Goal: Task Accomplishment & Management: Manage account settings

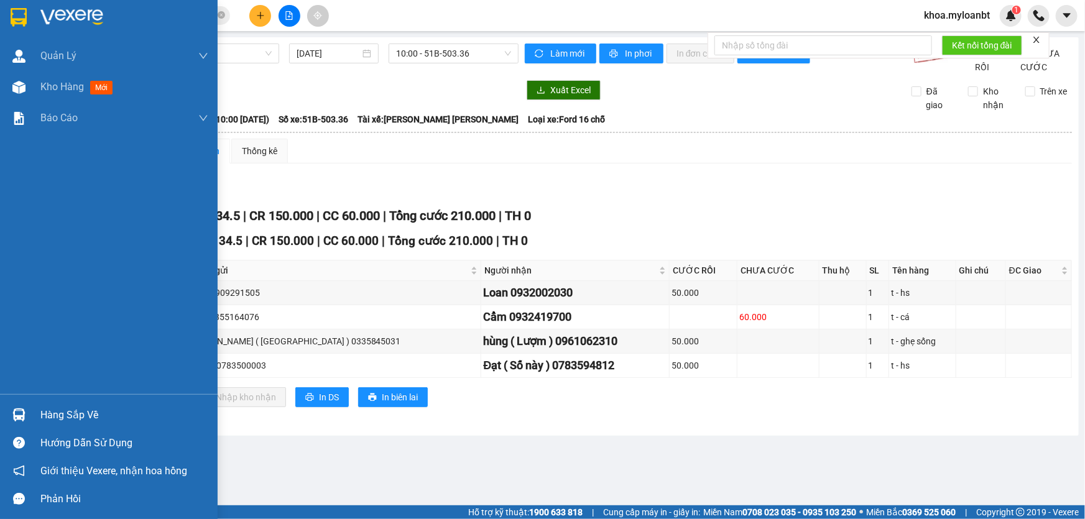
click at [0, 411] on div "Hàng sắp về" at bounding box center [109, 415] width 218 height 28
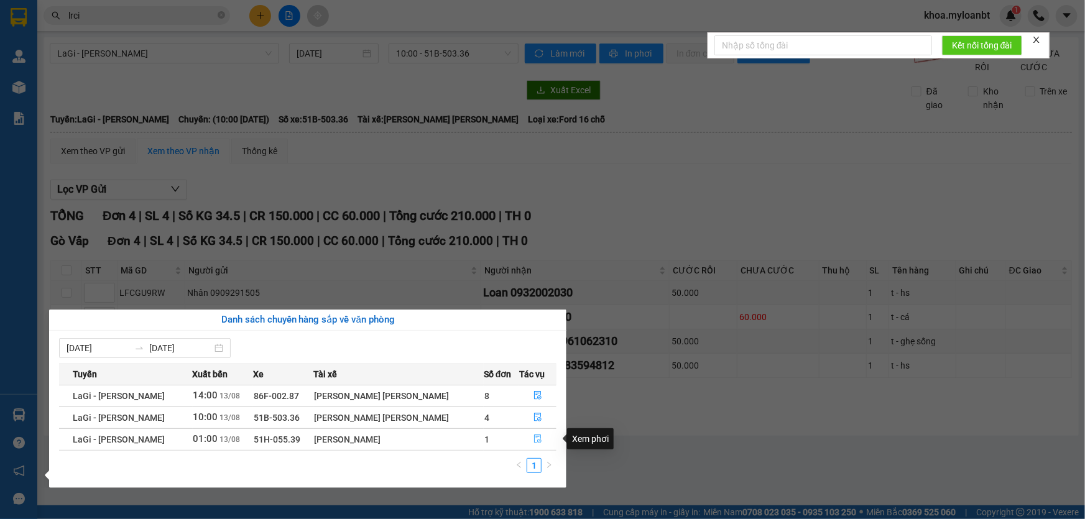
click at [525, 440] on button "button" at bounding box center [538, 440] width 36 height 20
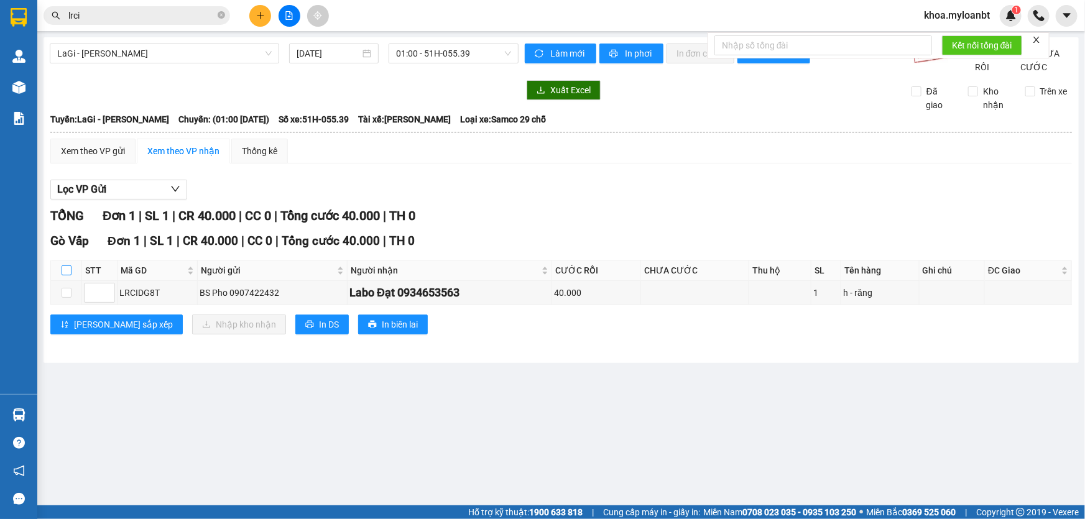
click at [67, 275] on input "checkbox" at bounding box center [67, 271] width 10 height 10
checkbox input "true"
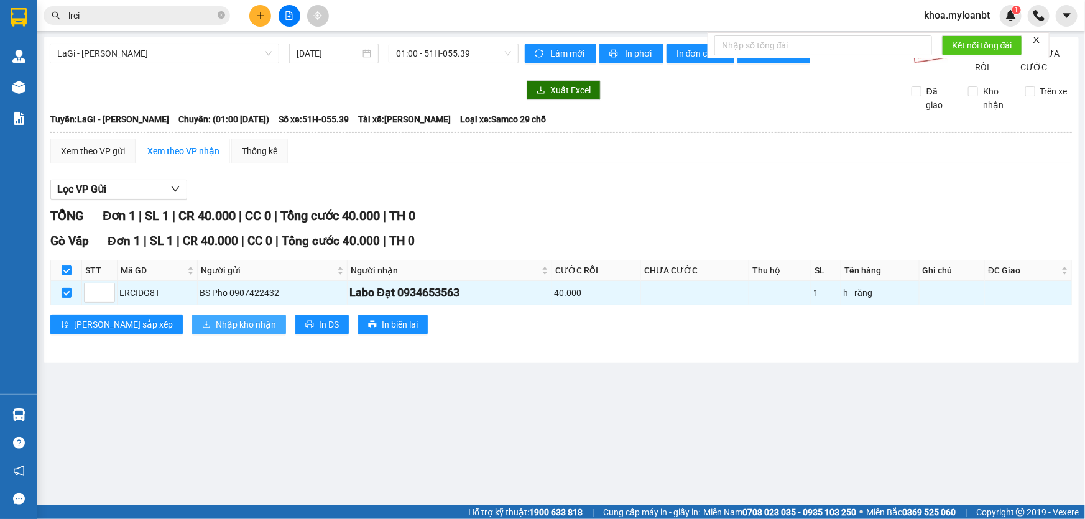
click at [192, 329] on button "Nhập kho nhận" at bounding box center [239, 325] width 94 height 20
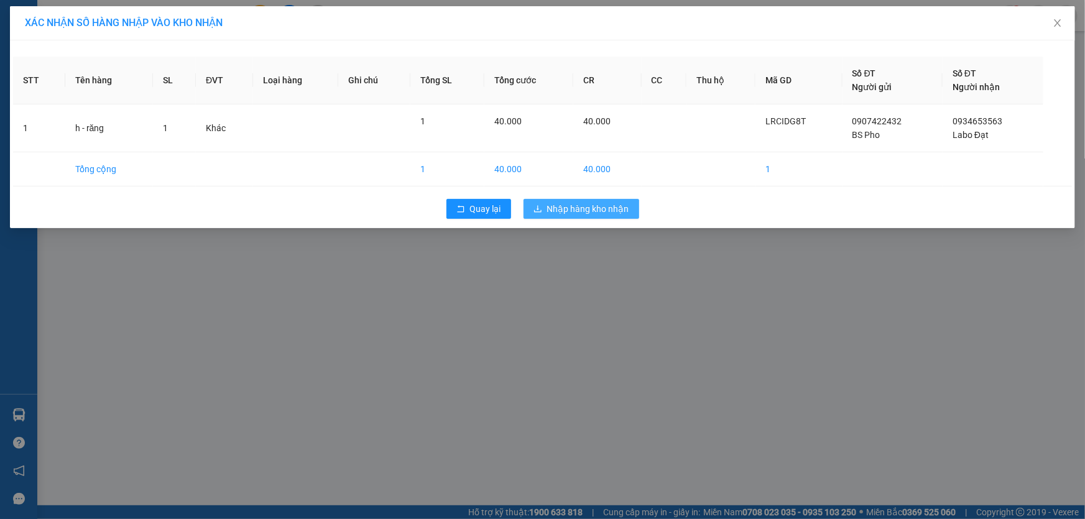
click at [576, 214] on span "Nhập hàng kho nhận" at bounding box center [588, 209] width 82 height 14
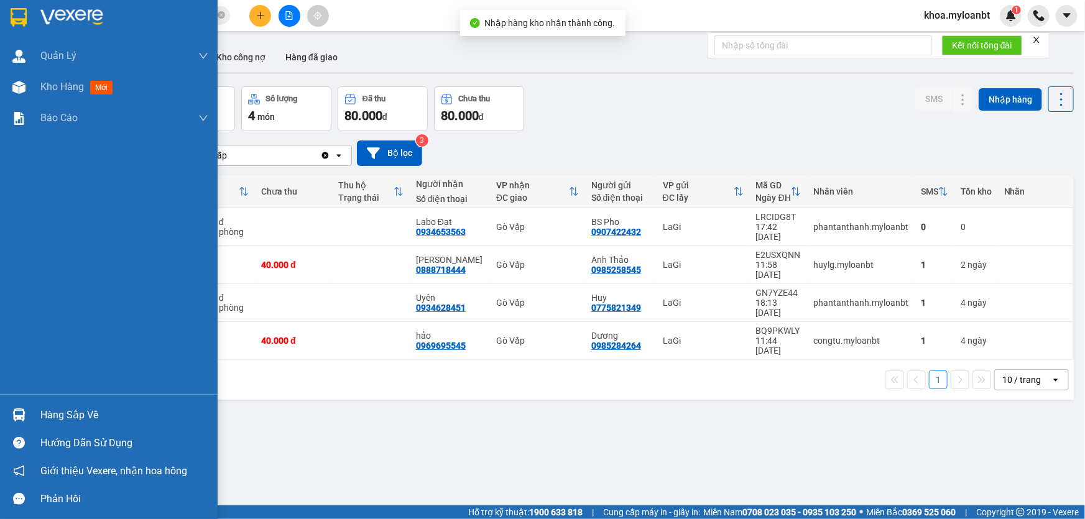
click at [31, 407] on div "Hàng sắp về" at bounding box center [109, 415] width 218 height 28
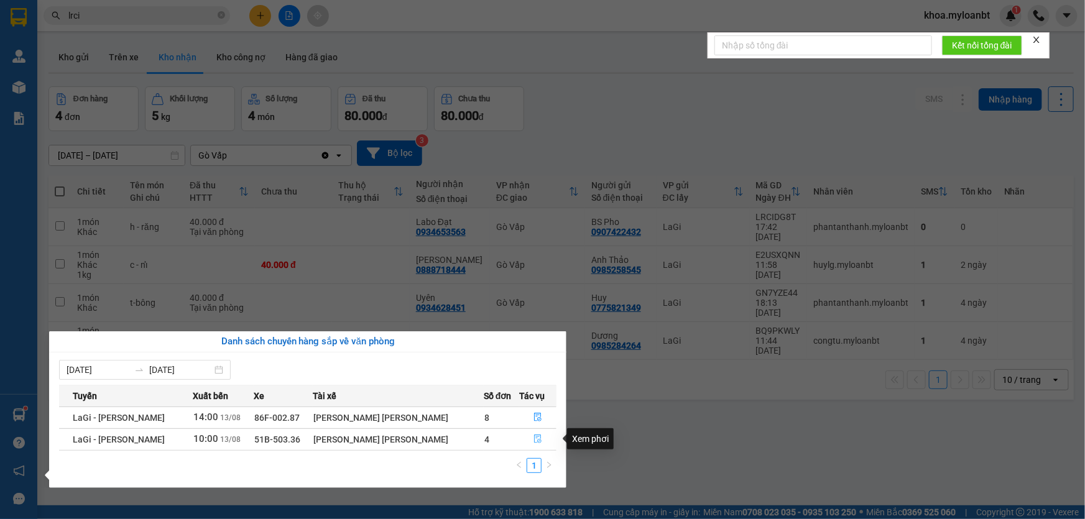
click at [541, 433] on button "button" at bounding box center [538, 440] width 36 height 20
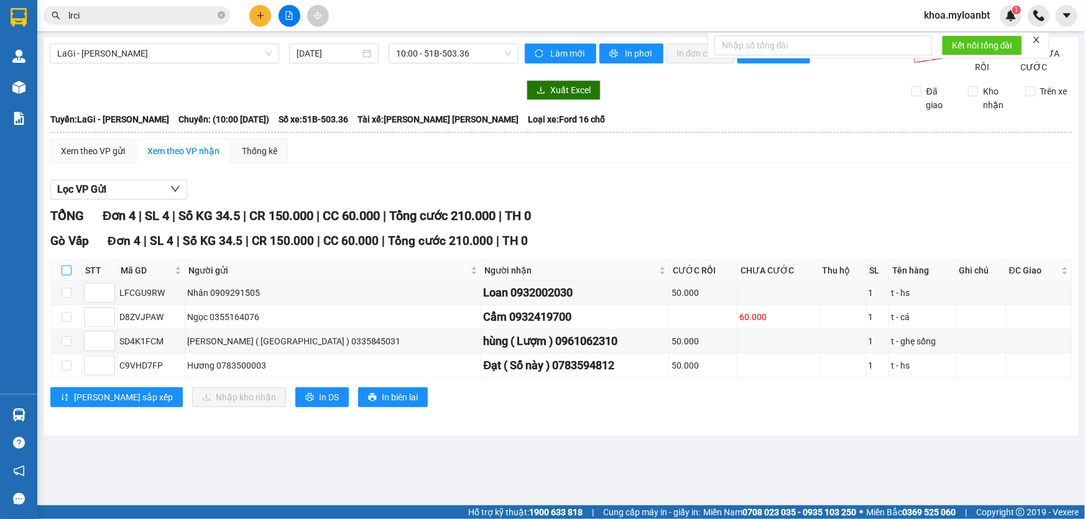
click at [63, 275] on input "checkbox" at bounding box center [67, 271] width 10 height 10
checkbox input "true"
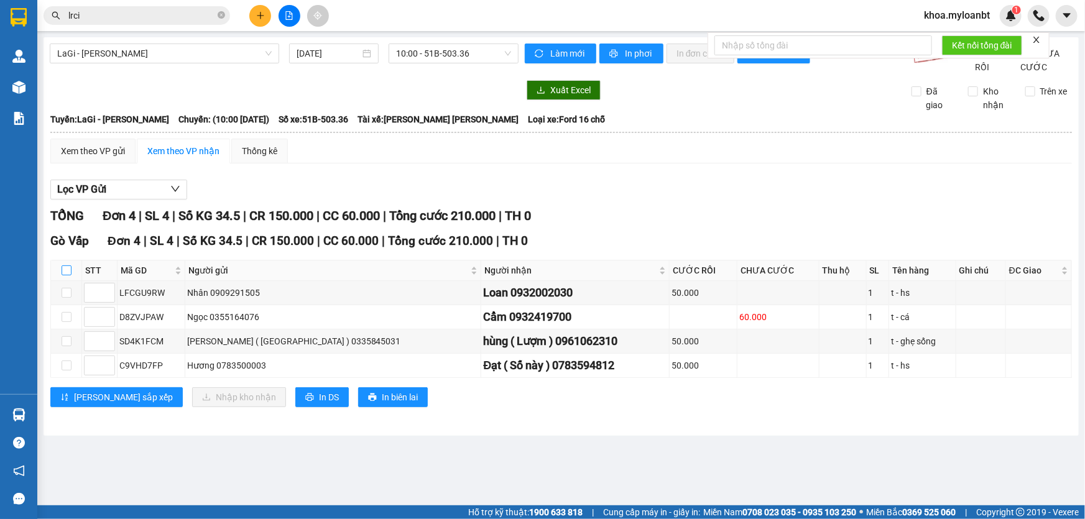
checkbox input "true"
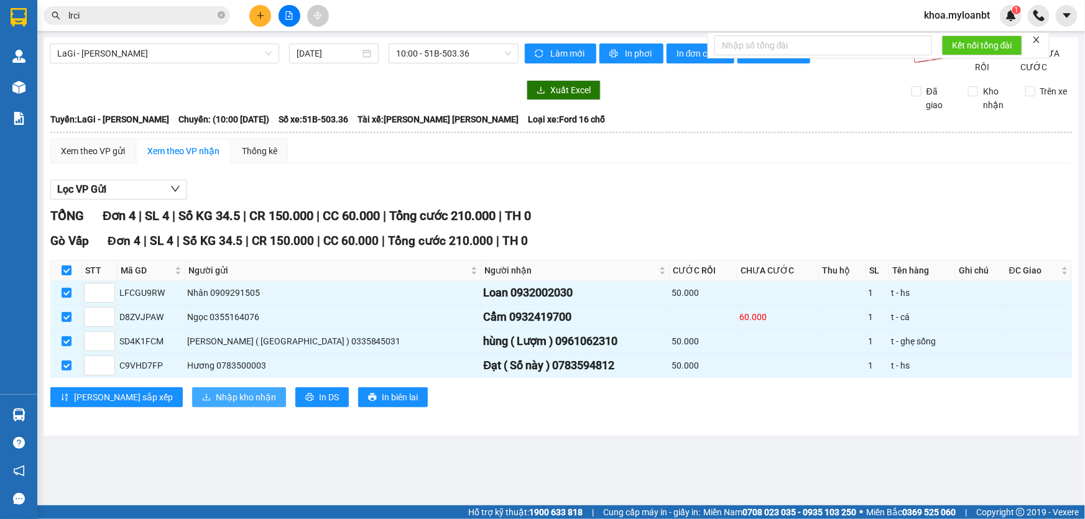
click at [216, 404] on span "Nhập kho nhận" at bounding box center [246, 398] width 60 height 14
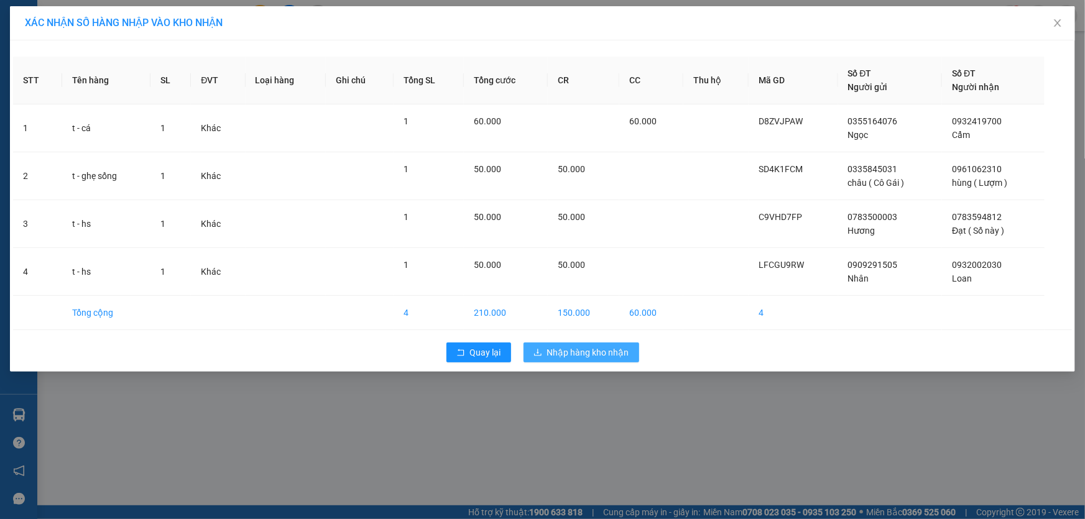
click at [575, 361] on button "Nhập hàng kho nhận" at bounding box center [582, 353] width 116 height 20
click at [578, 353] on span "Nhập hàng kho nhận" at bounding box center [588, 353] width 82 height 14
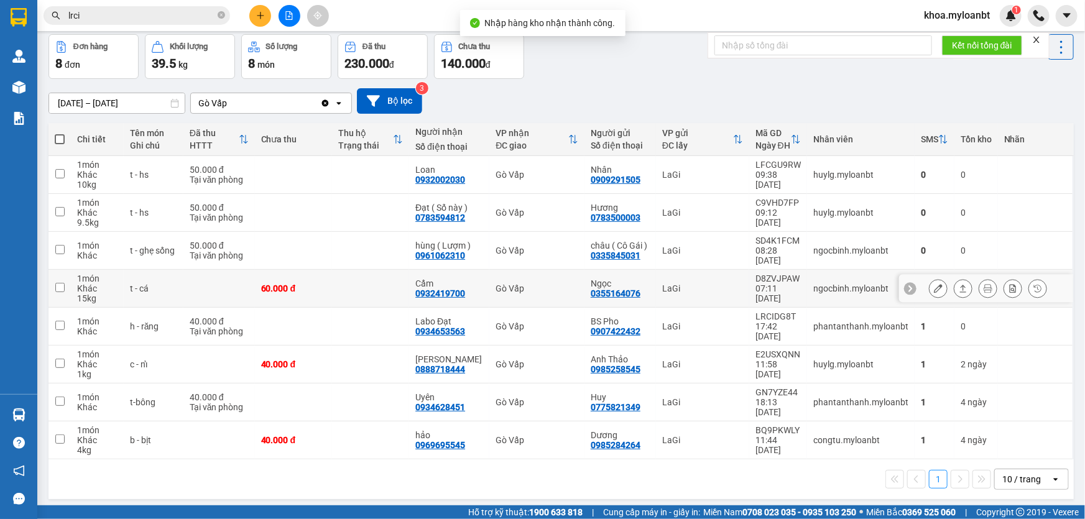
scroll to position [57, 0]
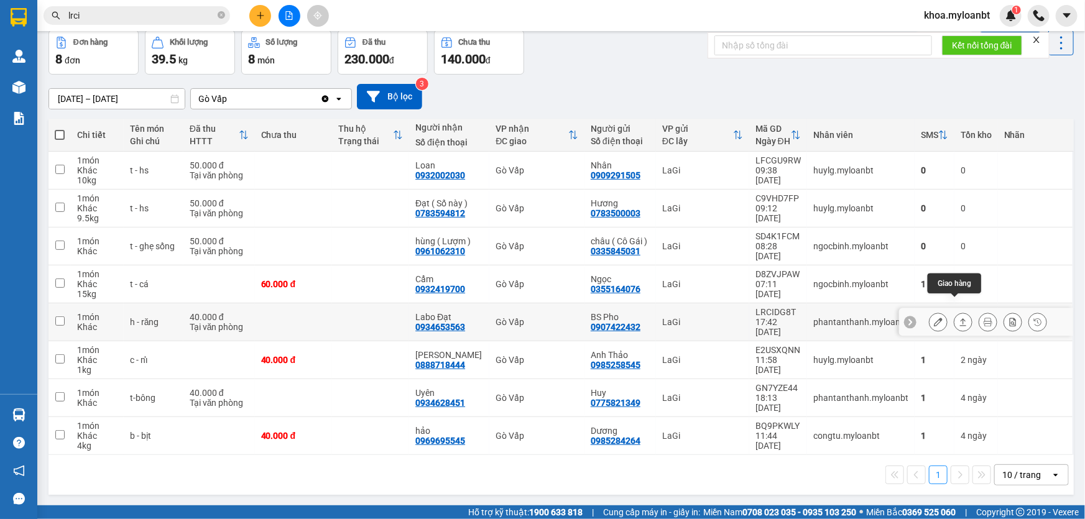
click at [955, 312] on button at bounding box center [963, 323] width 17 height 22
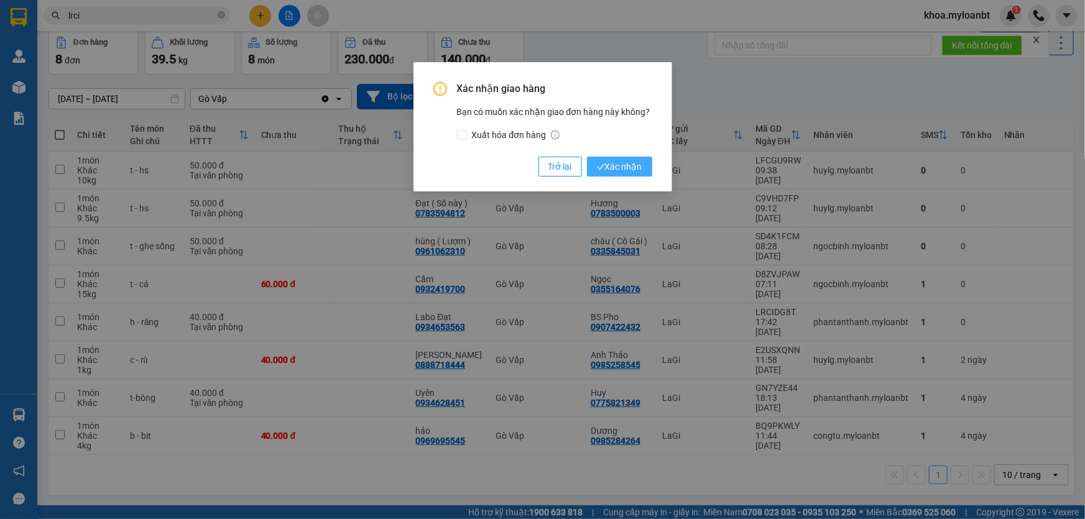
click at [641, 173] on span "Xác nhận" at bounding box center [619, 167] width 45 height 14
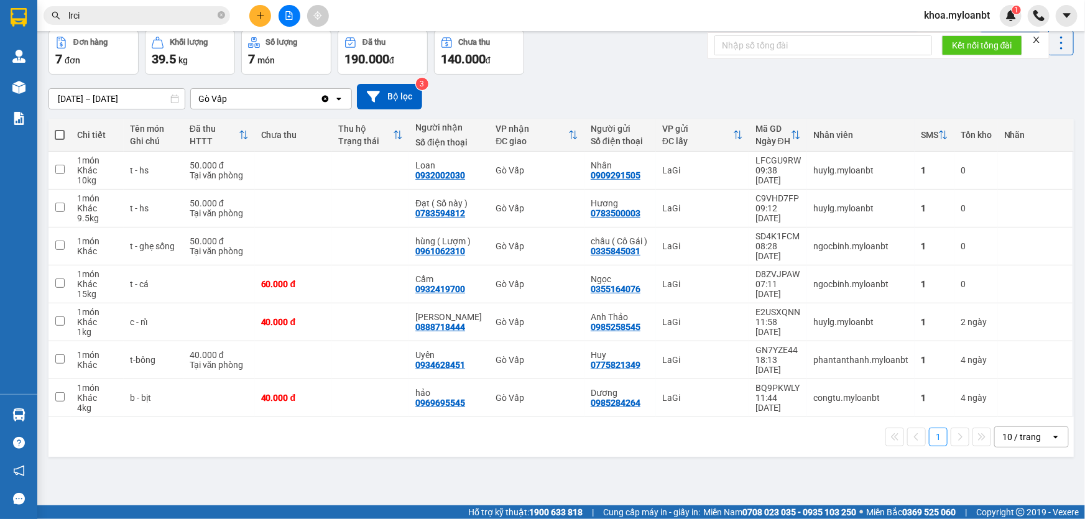
click at [147, 17] on input "lrci" at bounding box center [141, 16] width 147 height 14
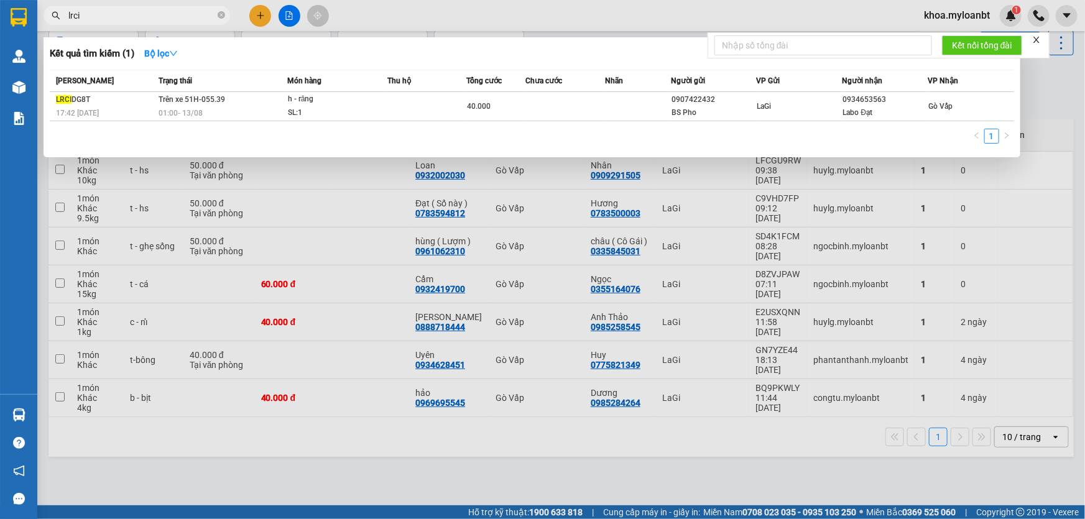
click at [147, 17] on input "lrci" at bounding box center [141, 16] width 147 height 14
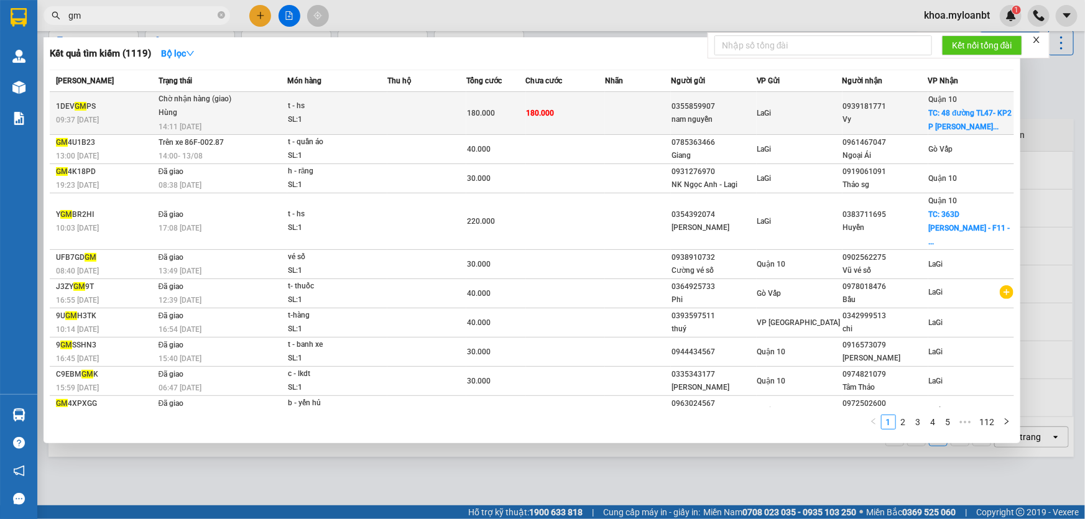
type input "gm"
click at [430, 110] on td at bounding box center [426, 113] width 79 height 43
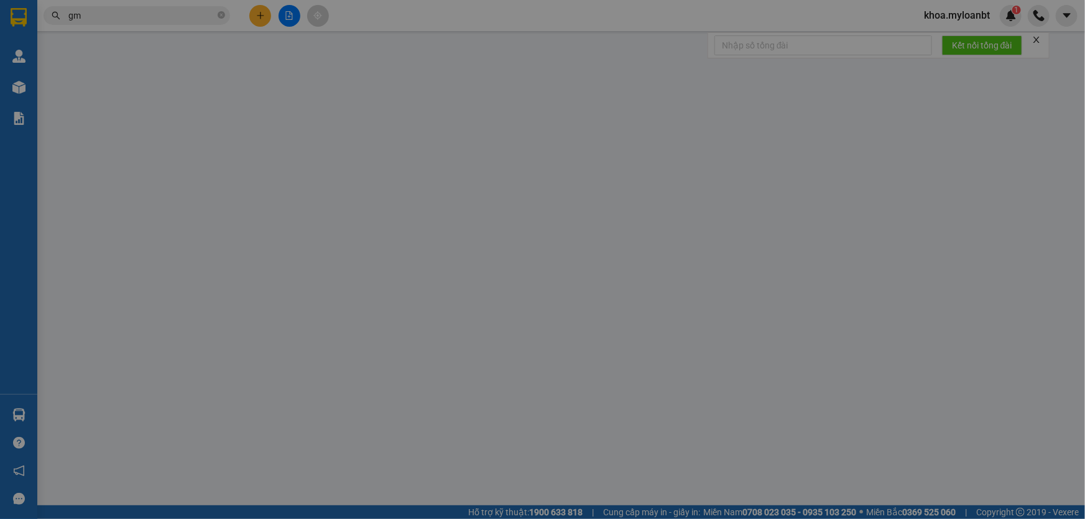
type input "0355859907"
type input "nam nguyễn"
type input "0939181771"
type input "Vy"
checkbox input "true"
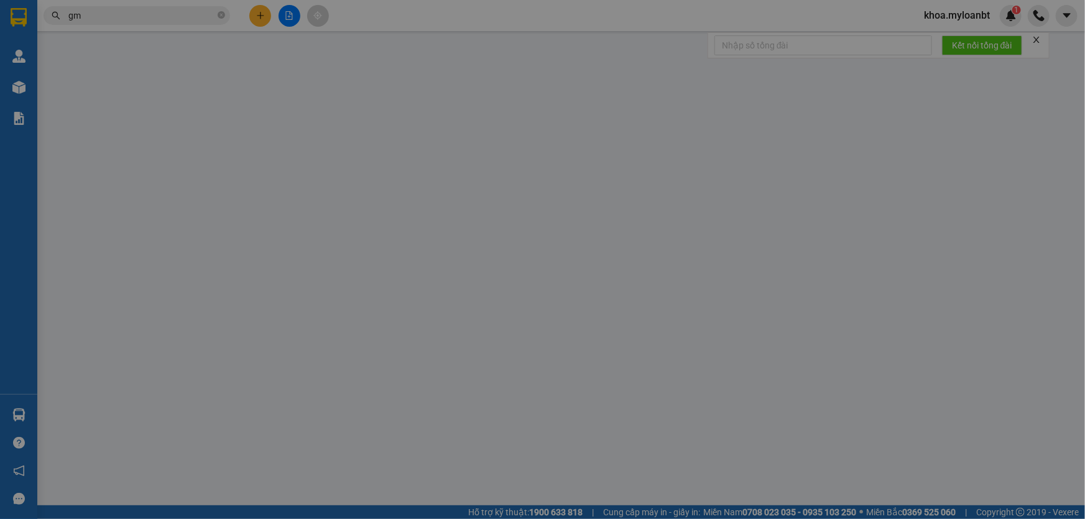
type input "48 đường TL47- KP2 [GEOGRAPHIC_DATA][PERSON_NAME] q12"
type input "180.000"
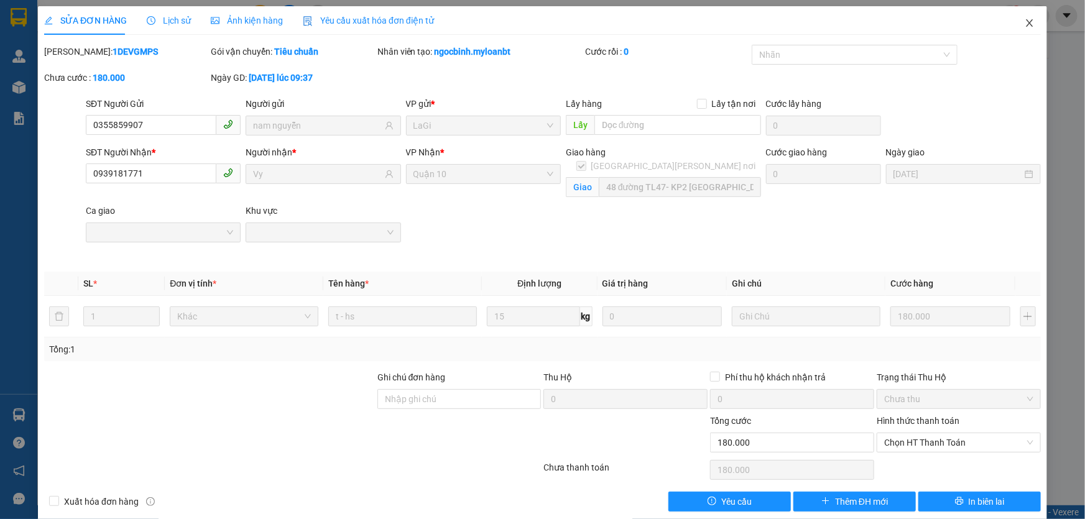
click at [1032, 25] on span "Close" at bounding box center [1029, 23] width 35 height 35
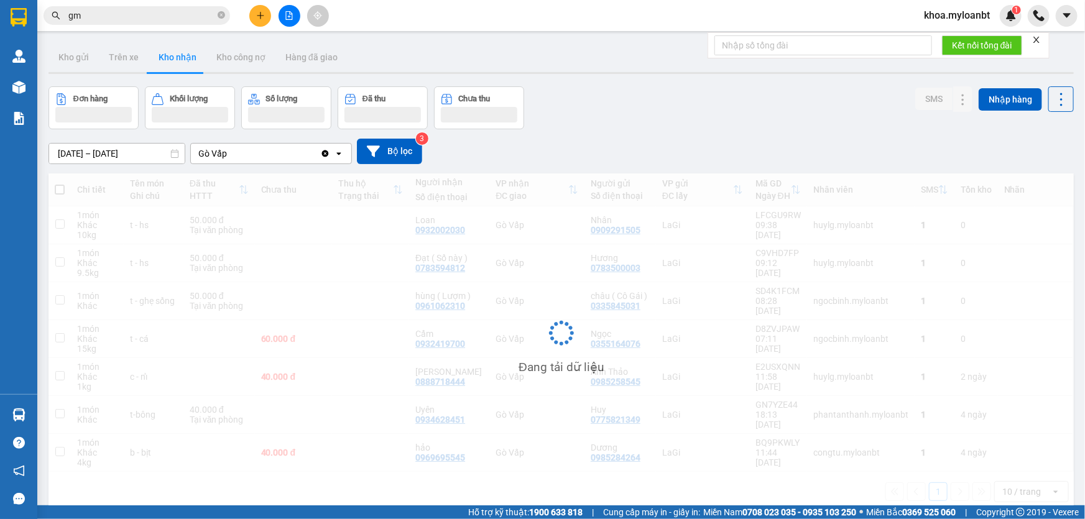
click at [168, 12] on input "gm" at bounding box center [141, 16] width 147 height 14
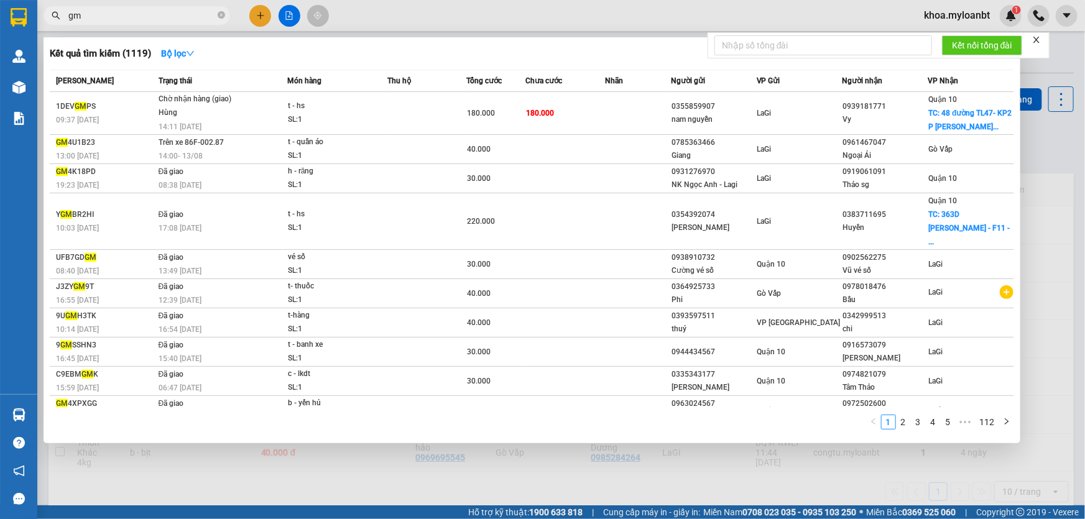
click at [168, 12] on input "gm" at bounding box center [141, 16] width 147 height 14
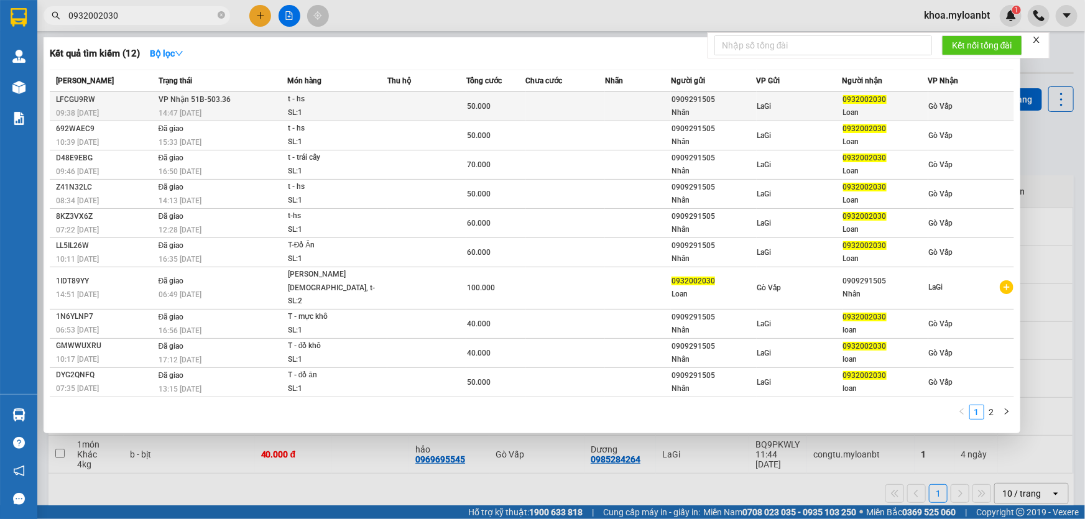
type input "0932002030"
click at [313, 116] on div "SL: 1" at bounding box center [334, 113] width 93 height 14
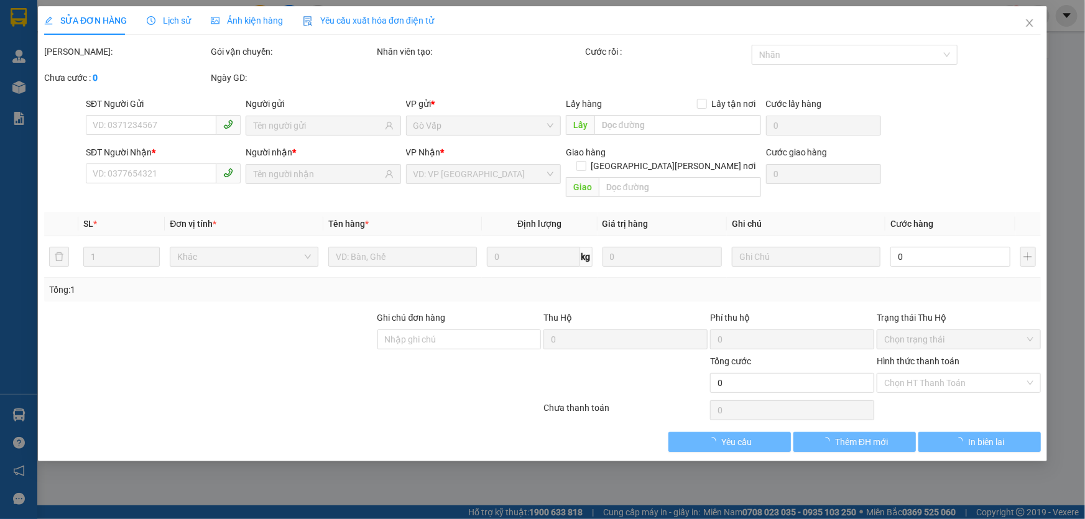
type input "0909291505"
type input "Nhân"
type input "0932002030"
type input "Loan"
type input "50.000"
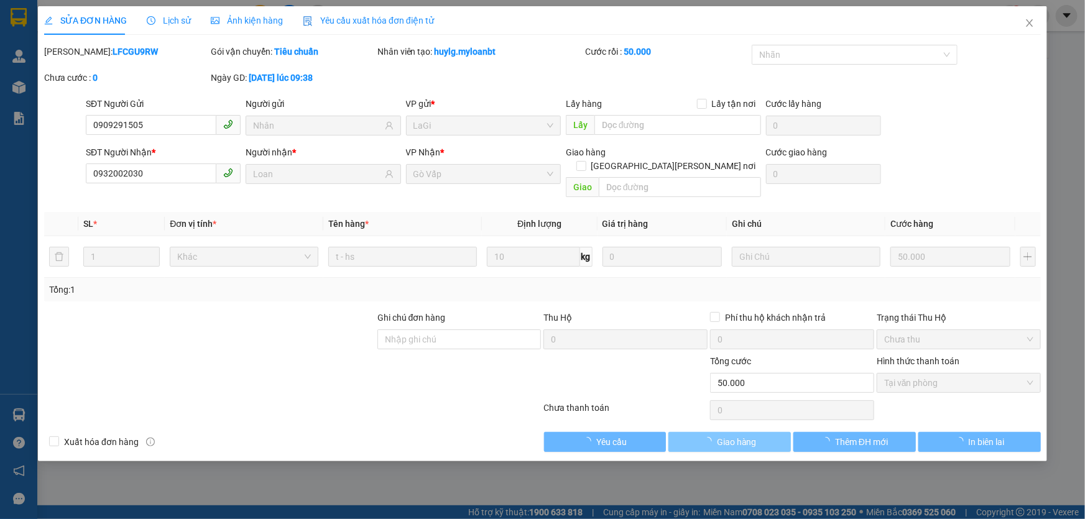
click at [747, 435] on span "Giao hàng" at bounding box center [737, 442] width 40 height 14
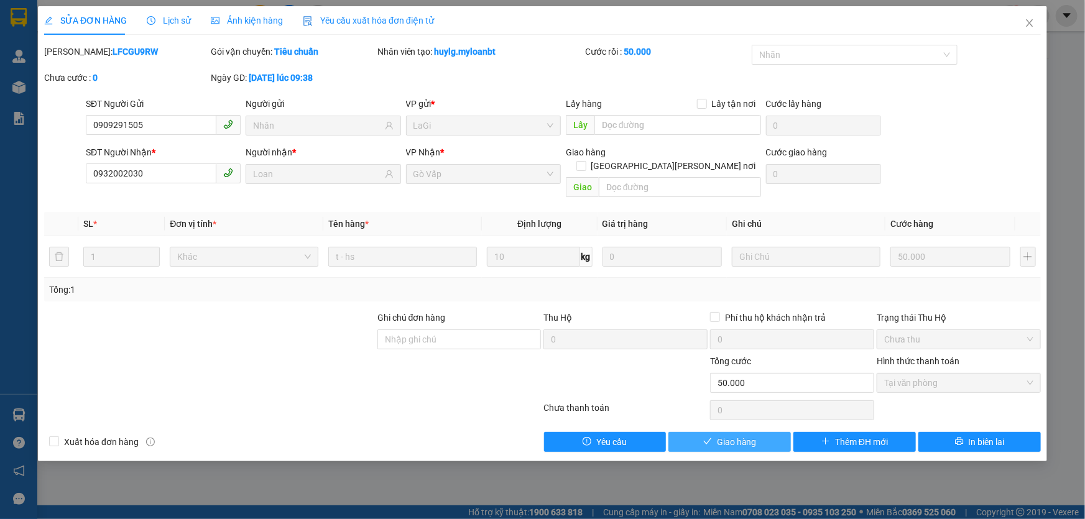
click at [746, 435] on span "Giao hàng" at bounding box center [737, 442] width 40 height 14
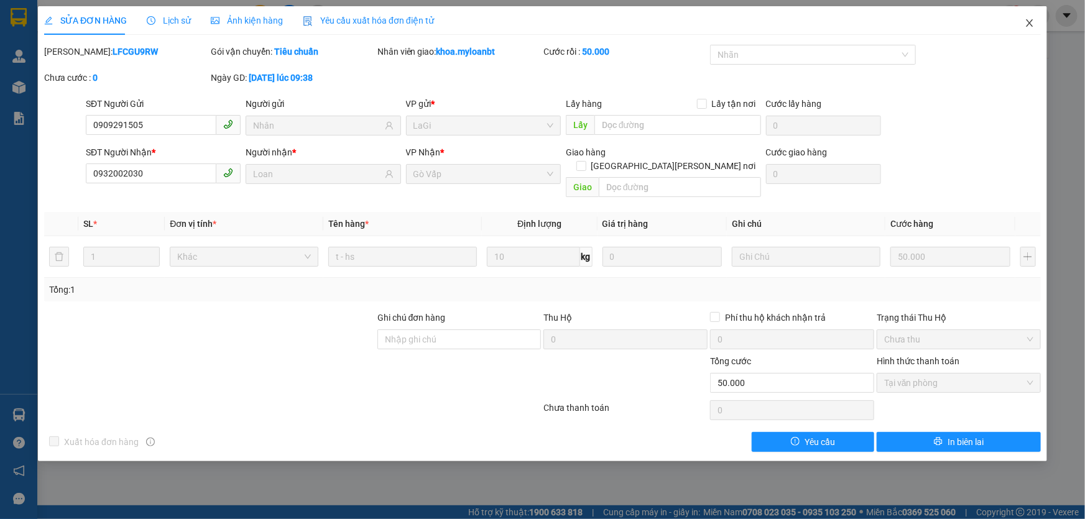
click at [1032, 14] on span "Close" at bounding box center [1029, 23] width 35 height 35
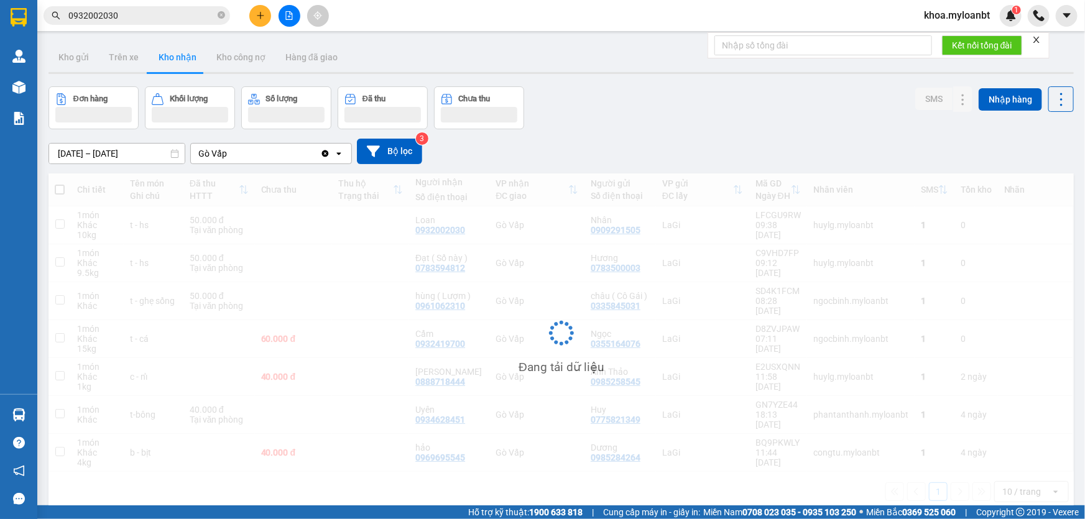
click at [127, 5] on div "Kết quả [PERSON_NAME] ( 12 ) Bộ lọc Mã ĐH Trạng thái Món hàng Thu hộ Tổng [PERS…" at bounding box center [121, 16] width 243 height 22
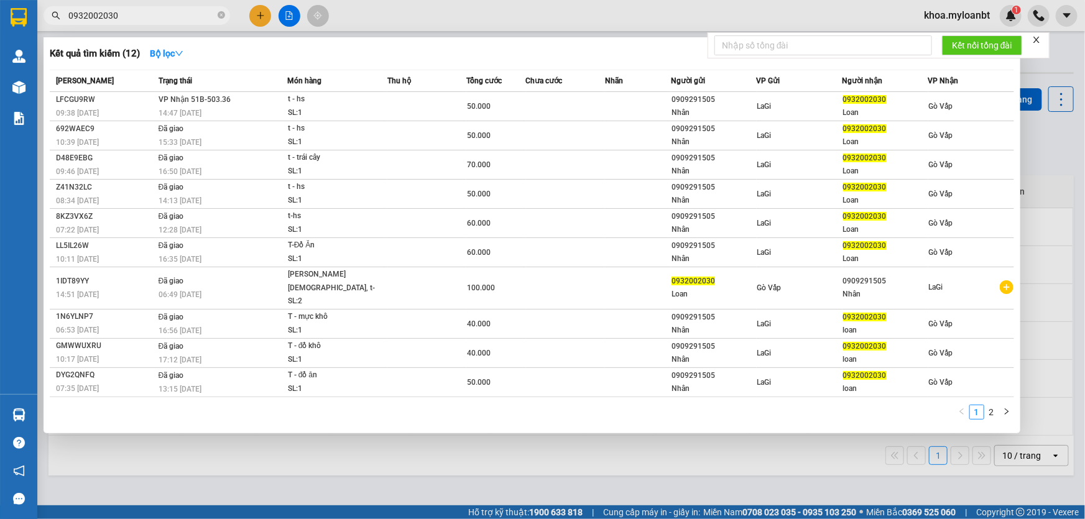
click at [121, 7] on span "0932002030" at bounding box center [137, 15] width 187 height 19
click at [132, 22] on span "0932002030" at bounding box center [137, 15] width 187 height 19
click at [151, 9] on input "0932002030" at bounding box center [141, 16] width 147 height 14
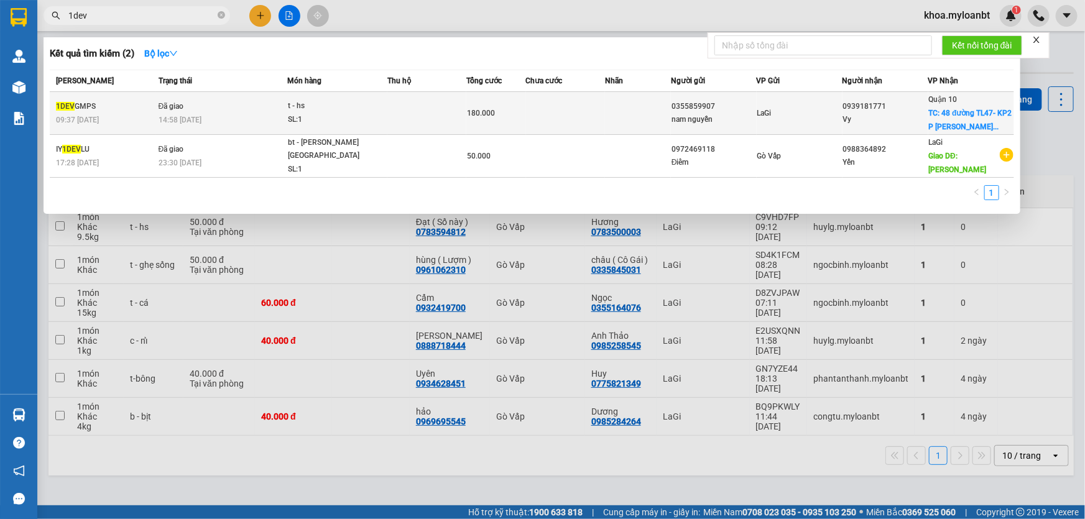
type input "1dev"
click at [333, 96] on td "t - hs SL: 1" at bounding box center [337, 113] width 100 height 43
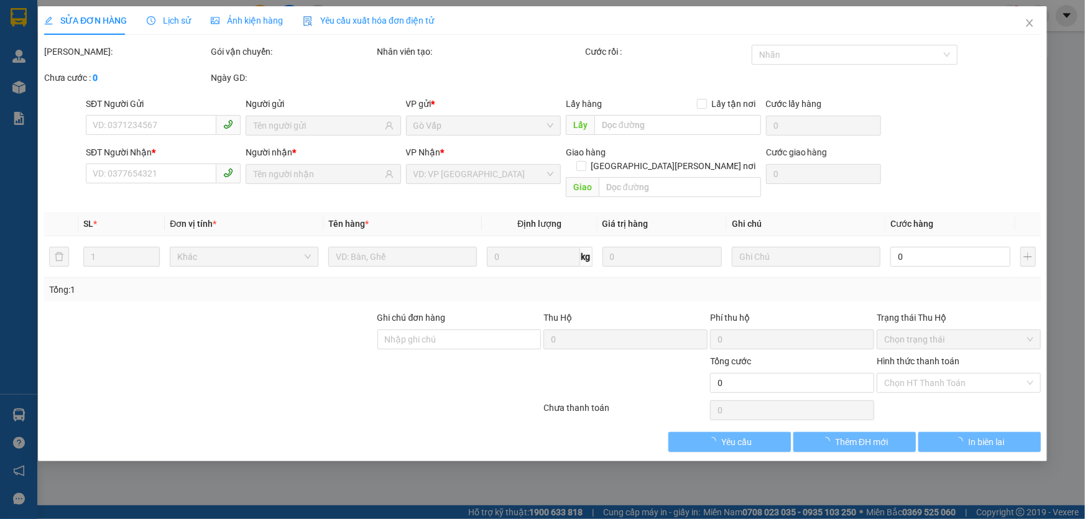
type input "0355859907"
type input "nam nguyễn"
type input "0939181771"
type input "Vy"
checkbox input "true"
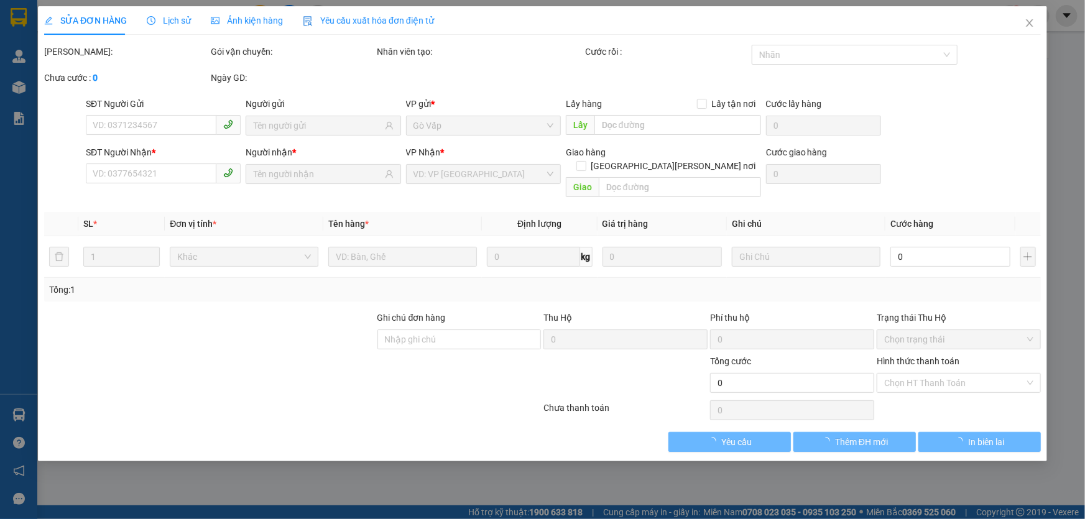
type input "48 đường TL47- KP2 [GEOGRAPHIC_DATA][PERSON_NAME] q12"
type input "180.000"
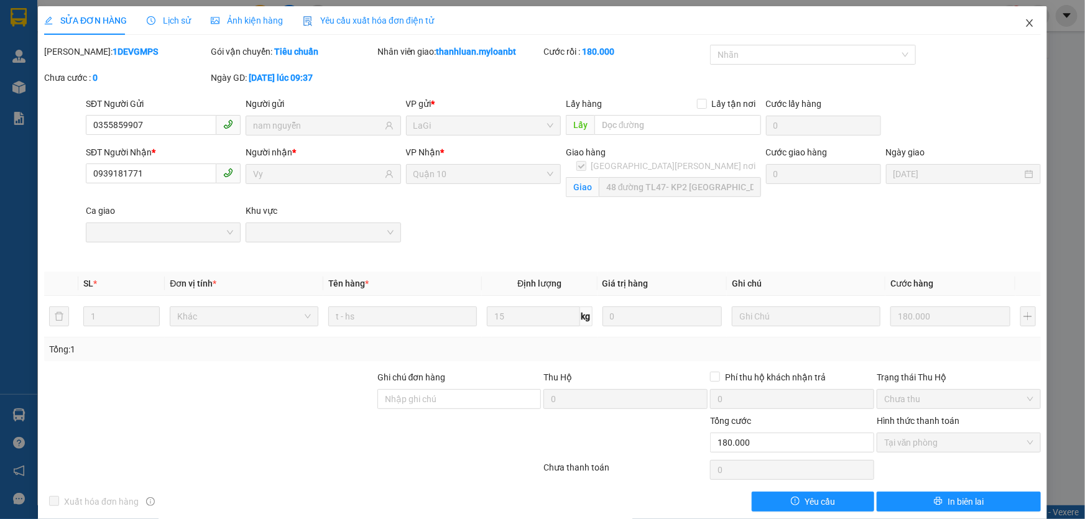
click at [1020, 29] on span "Close" at bounding box center [1029, 23] width 35 height 35
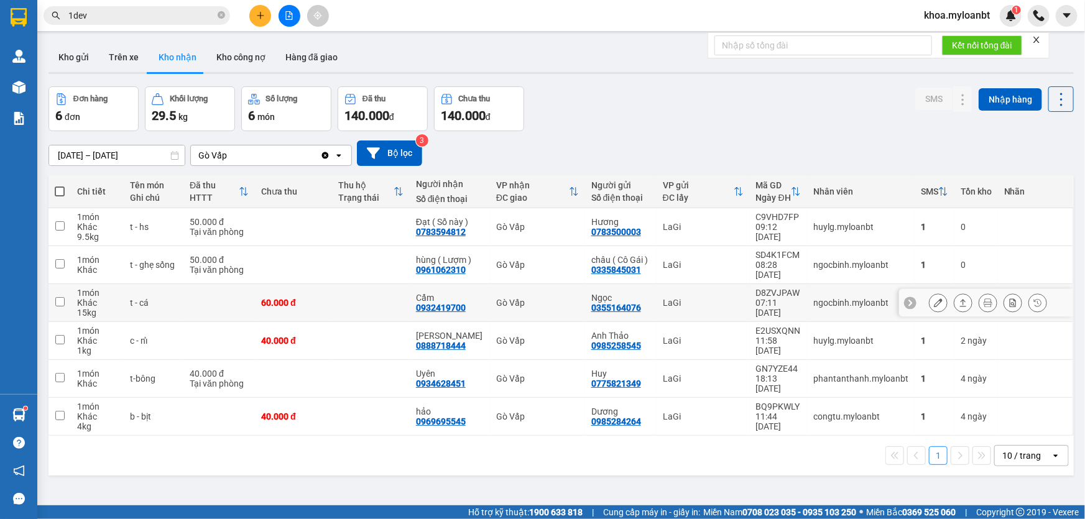
click at [212, 287] on td at bounding box center [219, 303] width 72 height 38
checkbox input "true"
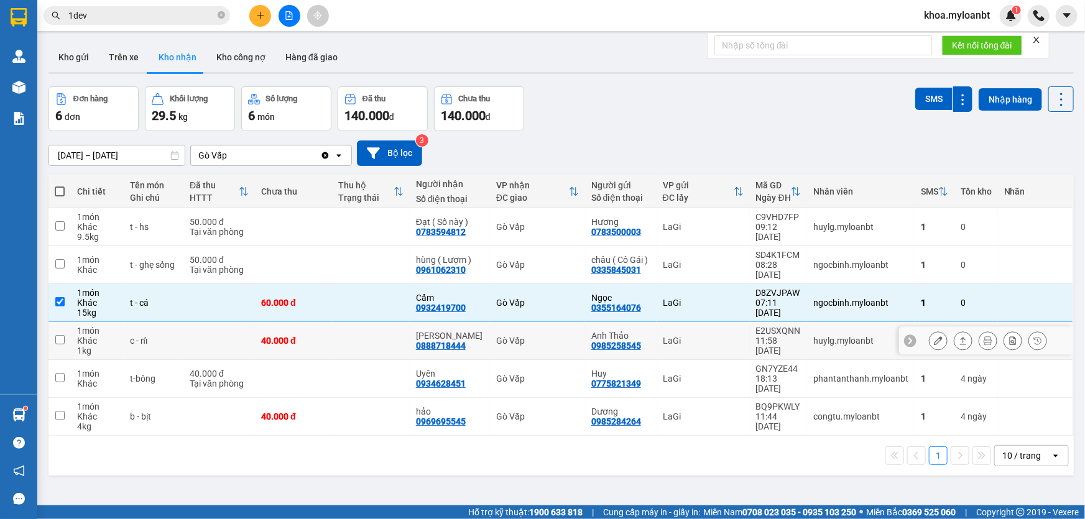
click at [205, 332] on td at bounding box center [219, 341] width 72 height 38
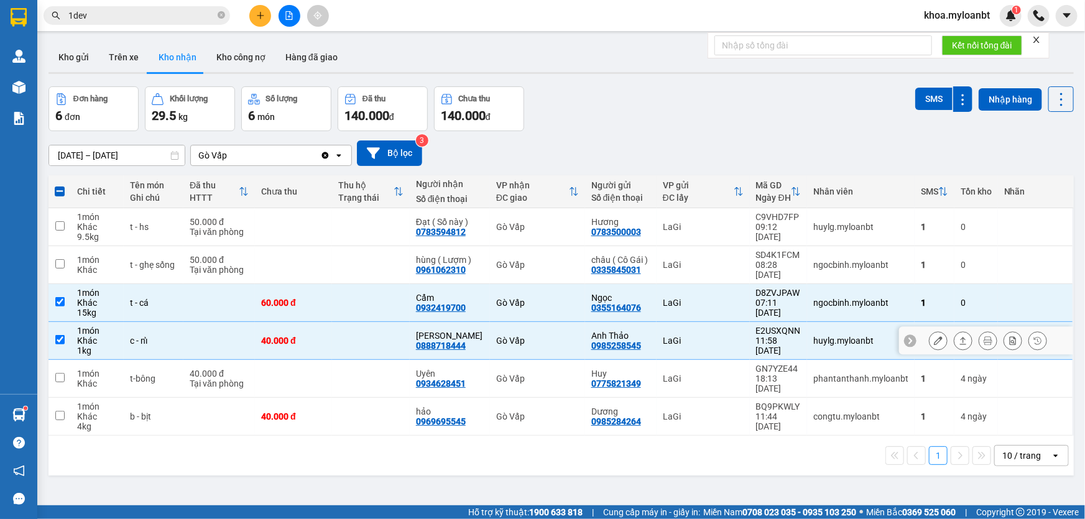
click at [213, 332] on td at bounding box center [219, 341] width 72 height 38
checkbox input "false"
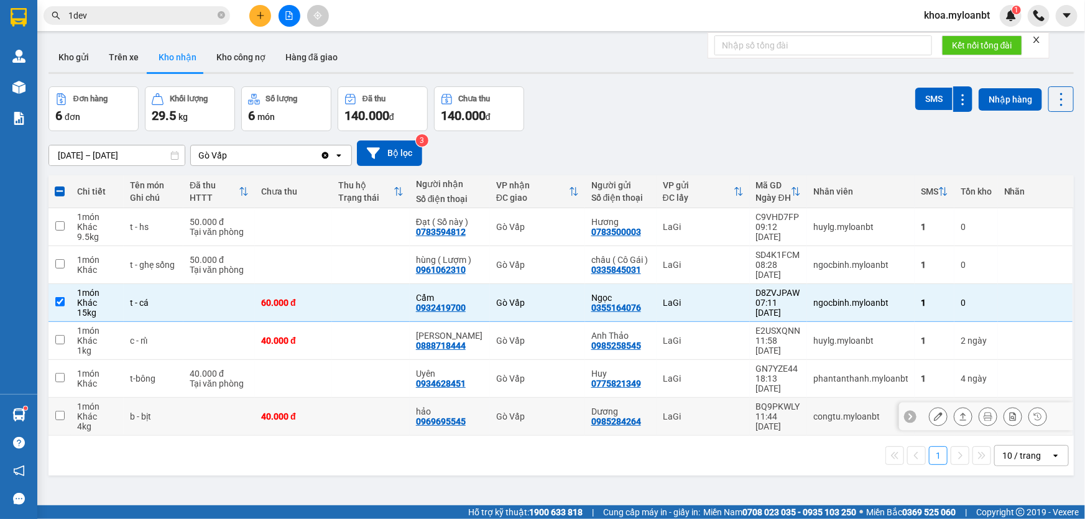
click at [220, 398] on td at bounding box center [219, 417] width 72 height 38
checkbox input "true"
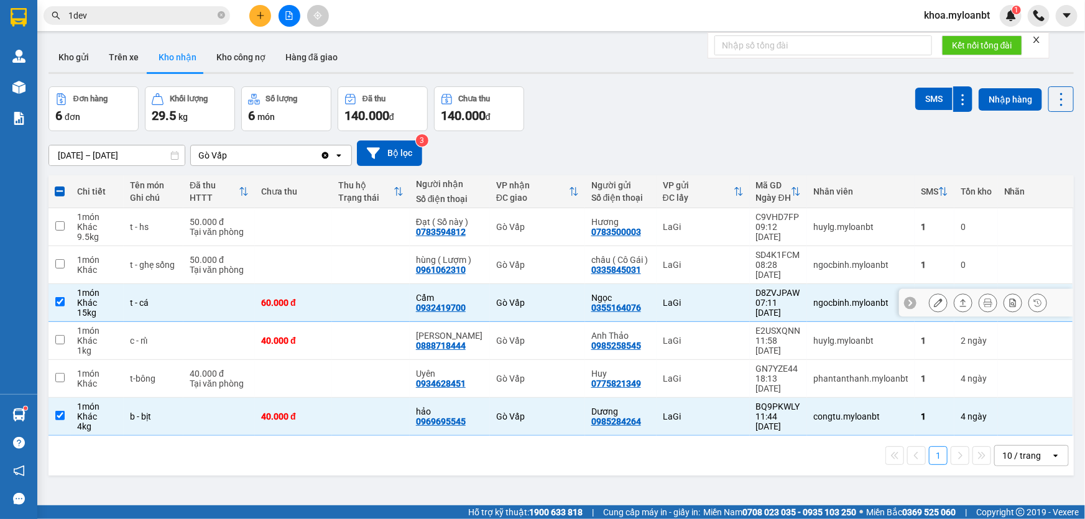
click at [216, 301] on td at bounding box center [219, 303] width 72 height 38
checkbox input "false"
